Goal: Book appointment/travel/reservation

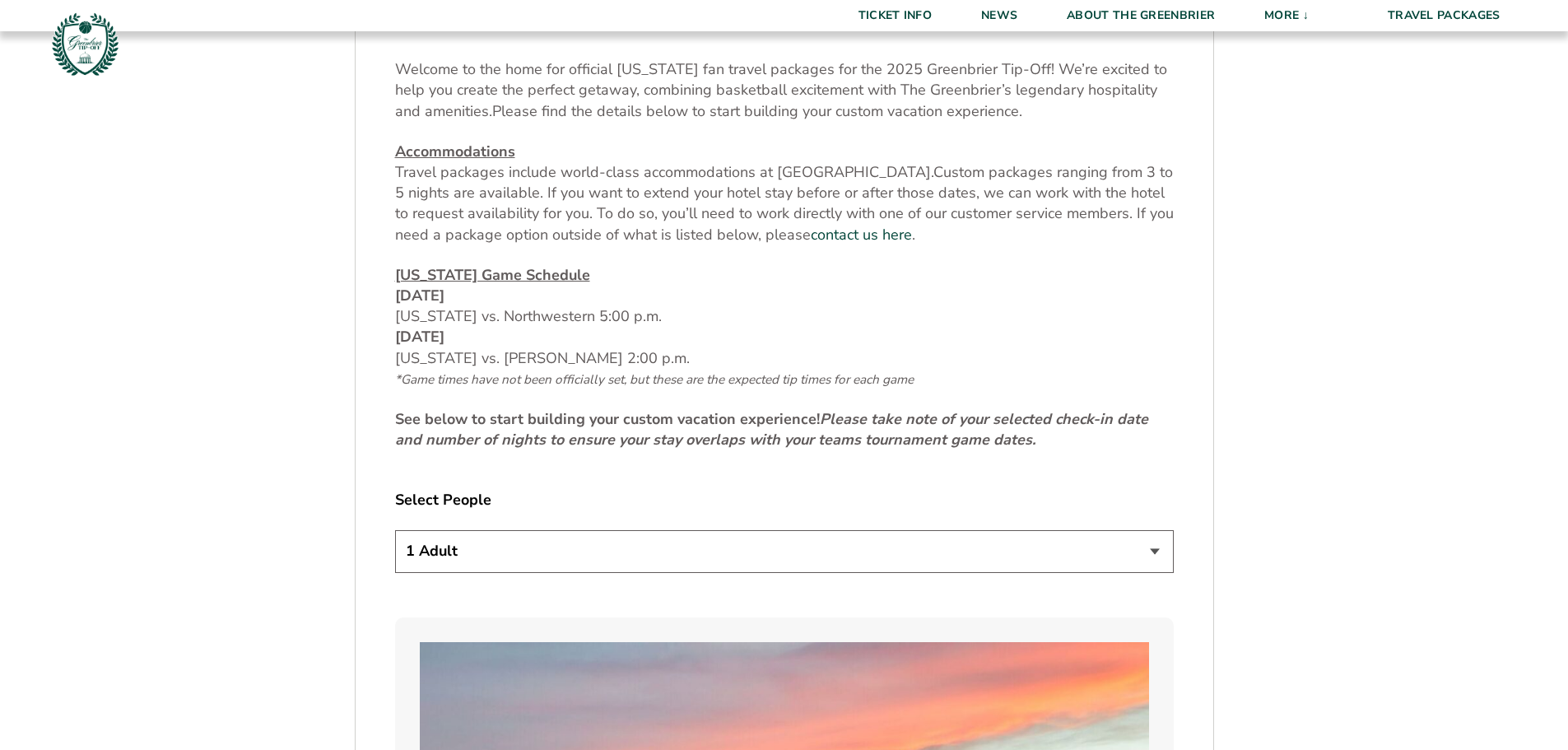
scroll to position [823, 0]
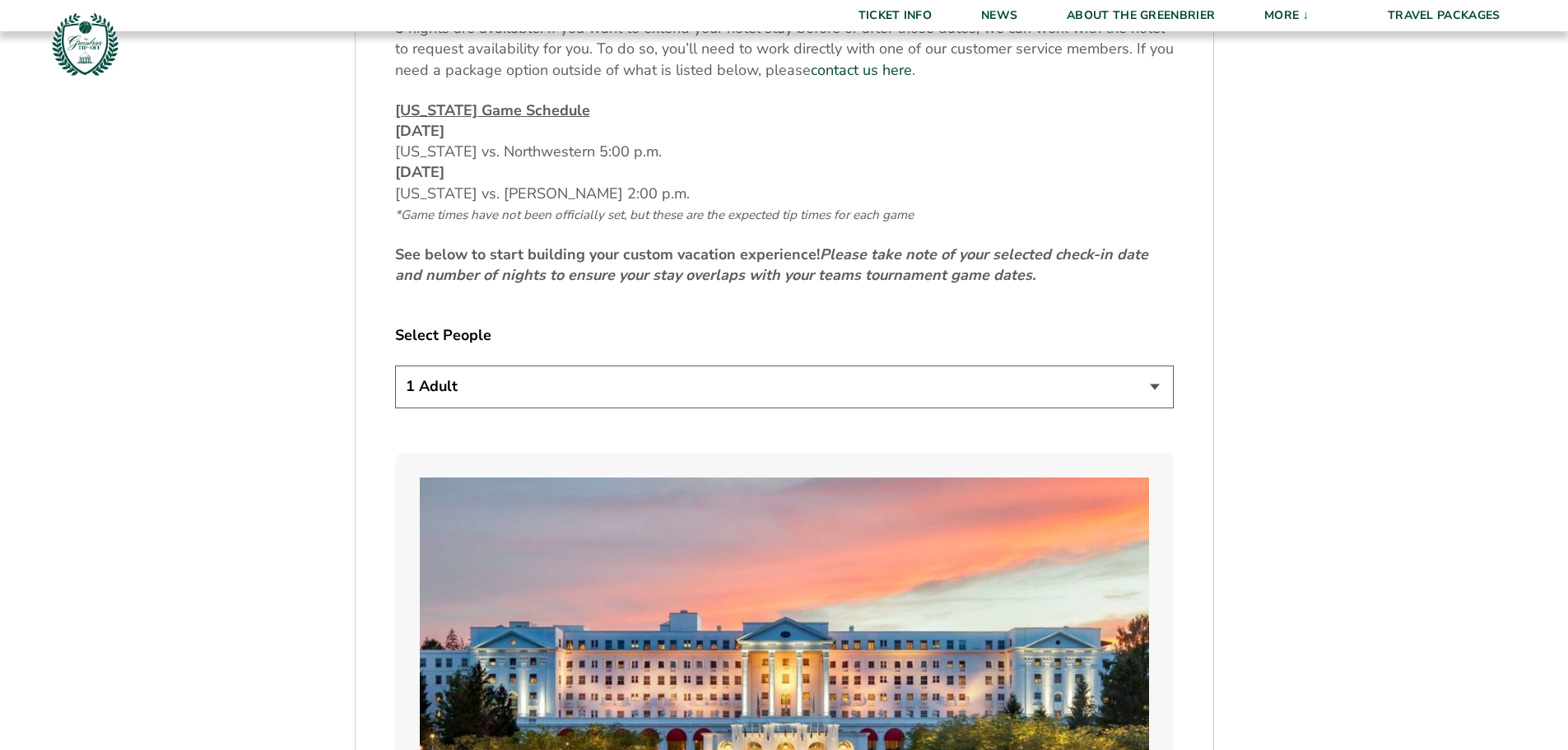
click at [1159, 386] on select "1 Adult 2 Adults 3 Adults 4 Adults 2 Adults + 1 Child 2 Adults + 2 Children 2 A…" at bounding box center [784, 386] width 778 height 42
select select "2 Adults"
click at [395, 366] on select "1 Adult 2 Adults 3 Adults 4 Adults 2 Adults + 1 Child 2 Adults + 2 Children 2 A…" at bounding box center [784, 386] width 778 height 42
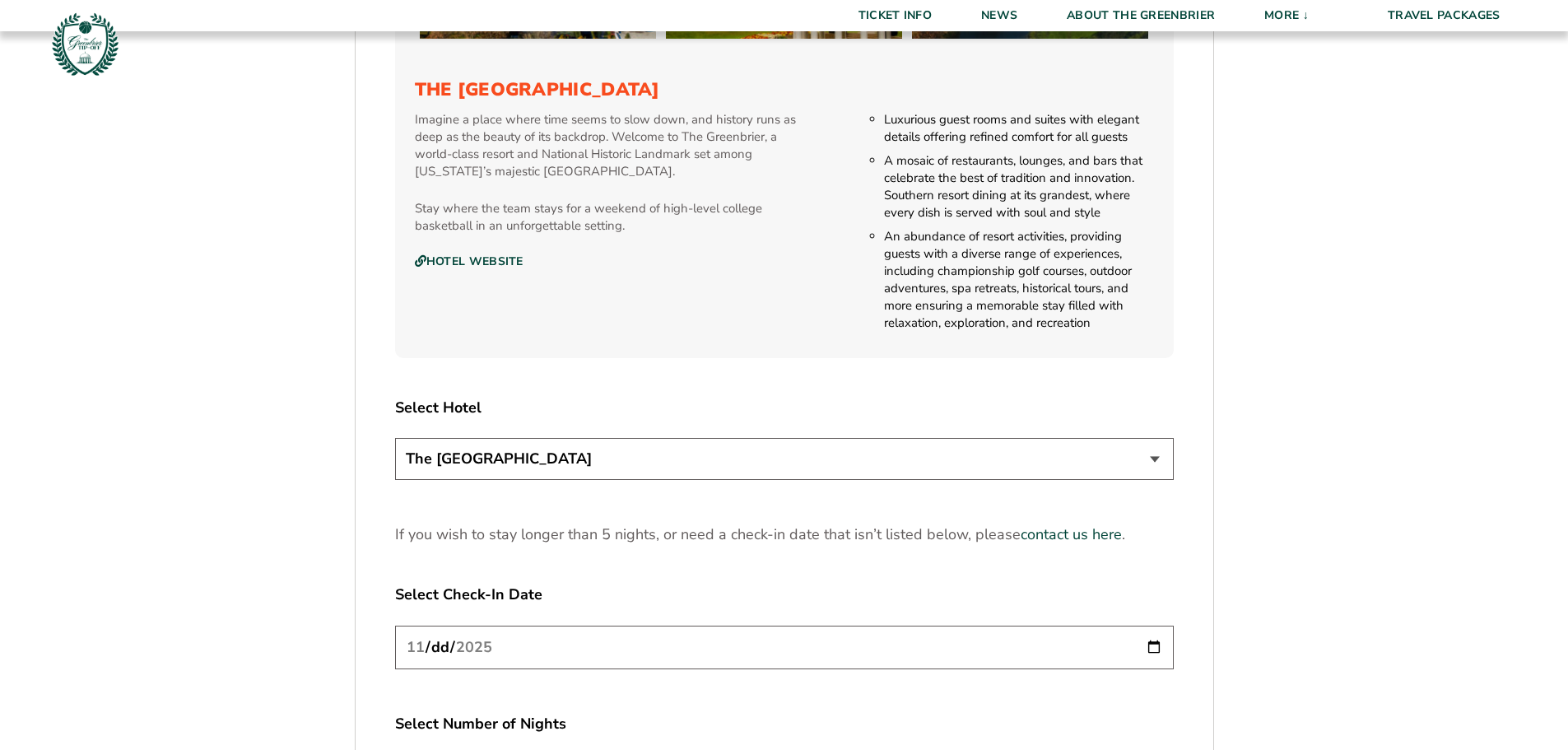
scroll to position [1976, 0]
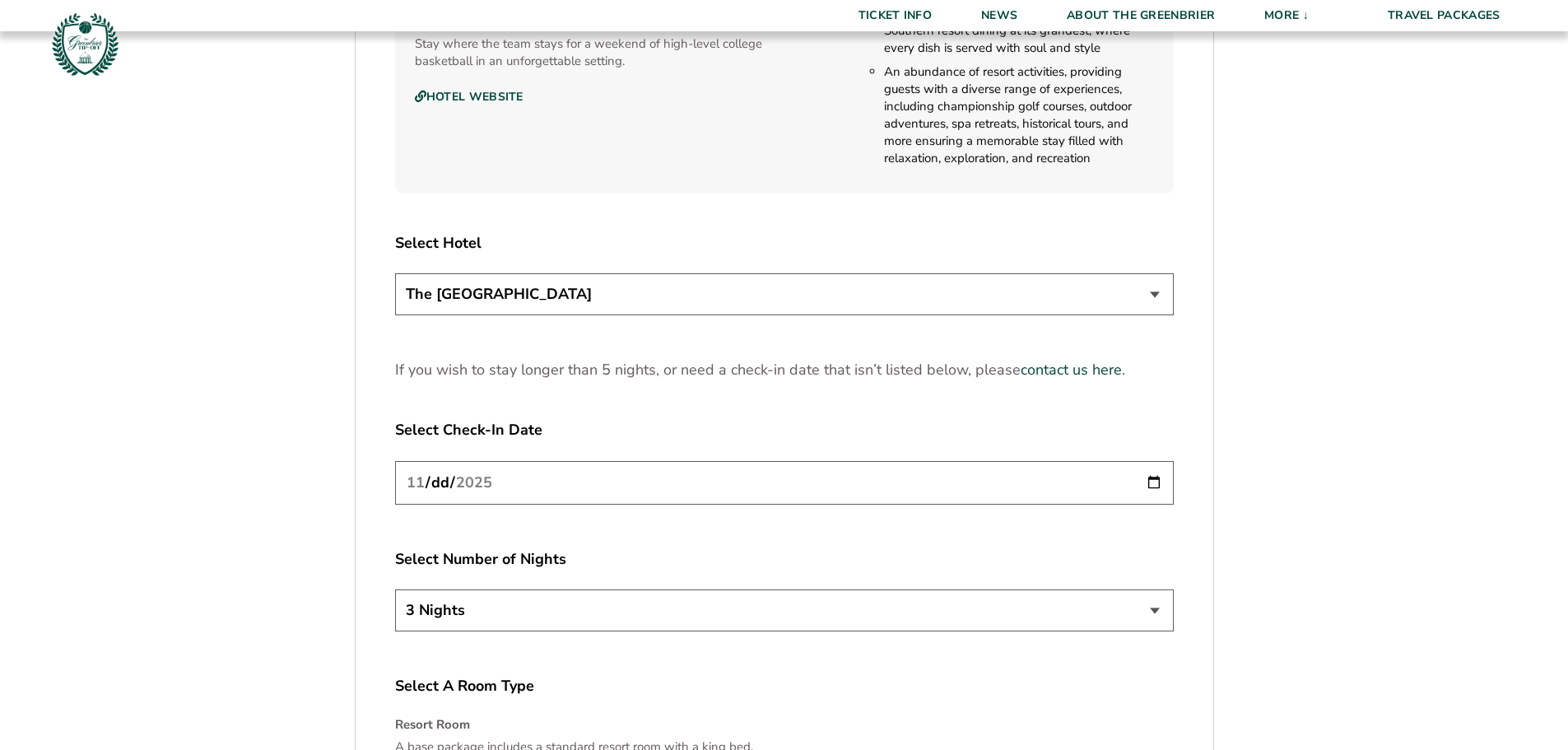
click at [1153, 482] on input "[DATE]" at bounding box center [784, 483] width 778 height 44
type input "[DATE]"
click at [1148, 606] on select "3 Nights 4 Nights 5 Nights" at bounding box center [784, 610] width 778 height 42
click at [1134, 610] on select "3 Nights 4 Nights 5 Nights" at bounding box center [784, 610] width 778 height 42
click at [1155, 608] on select "3 Nights 4 Nights 5 Nights" at bounding box center [784, 610] width 778 height 42
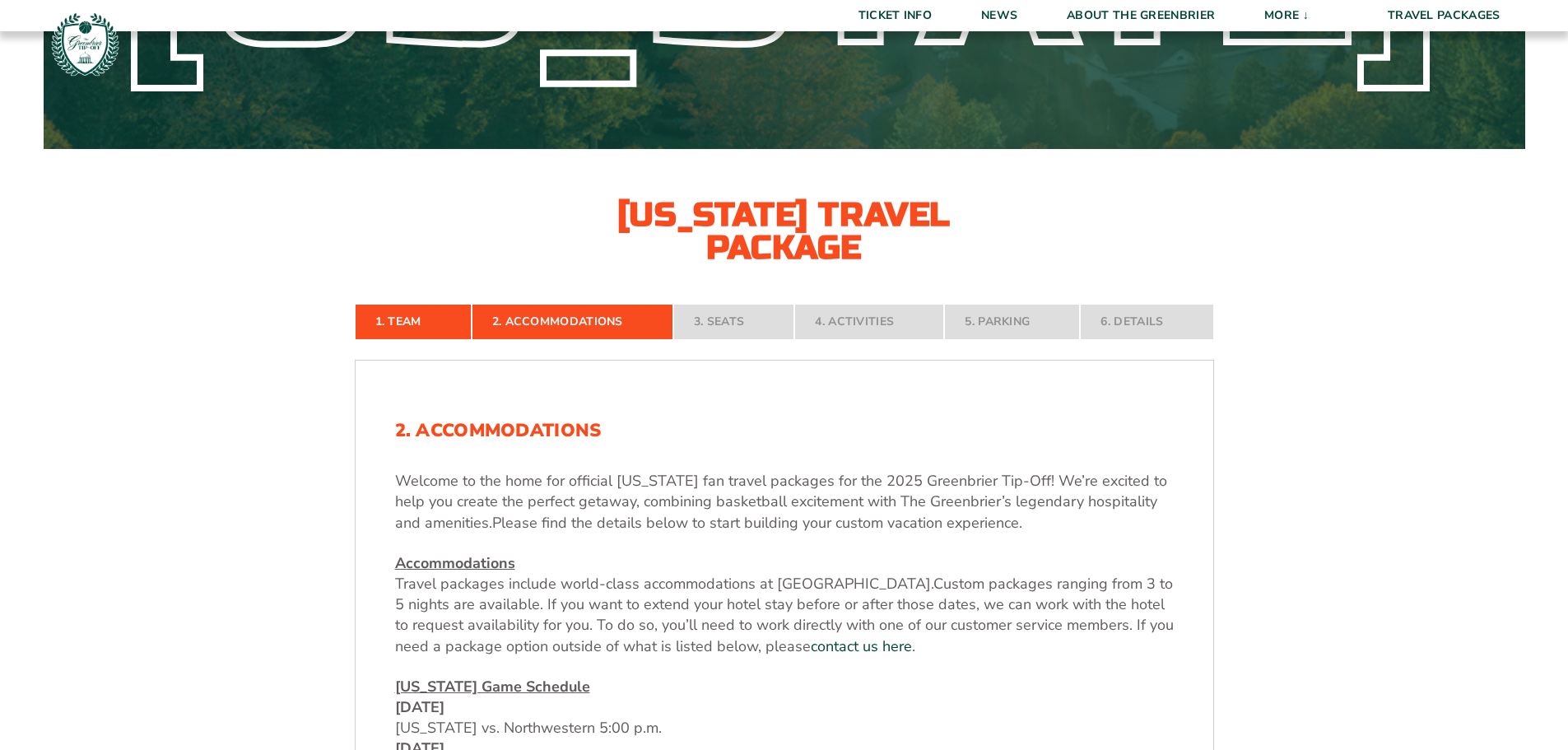
scroll to position [329, 0]
